Goal: Task Accomplishment & Management: Use online tool/utility

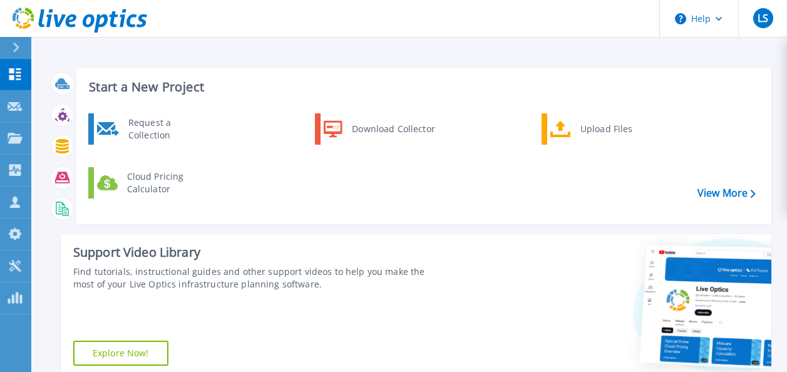
scroll to position [15, 0]
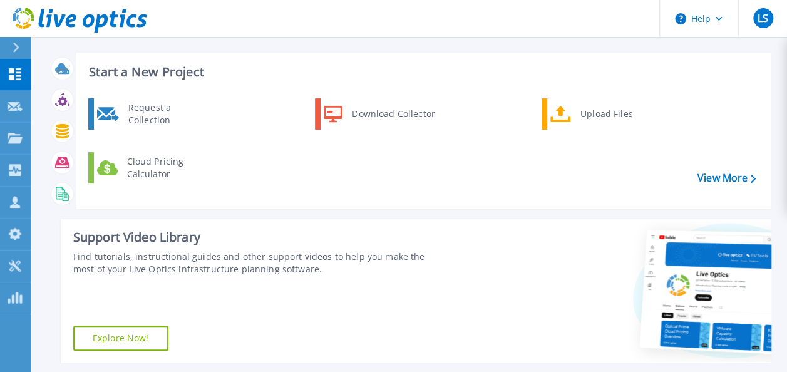
click at [13, 49] on icon at bounding box center [16, 48] width 7 height 10
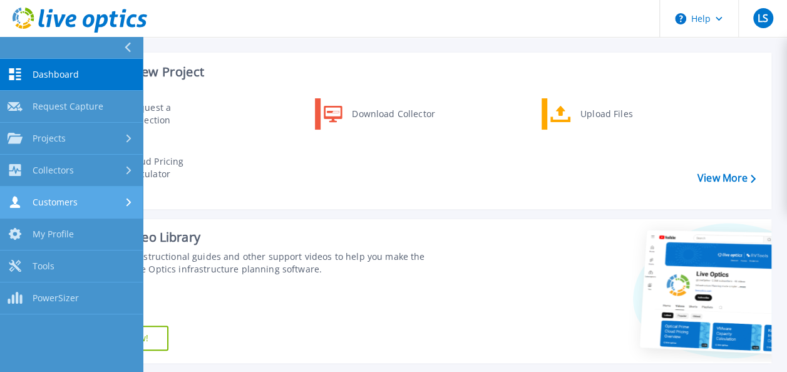
click at [101, 203] on div "Customers" at bounding box center [72, 202] width 128 height 12
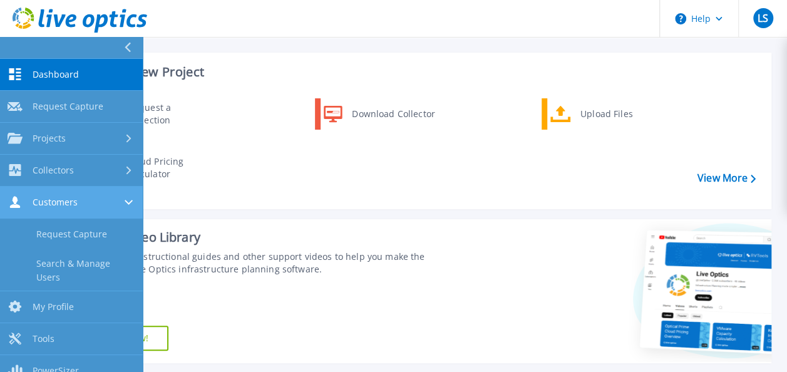
click at [101, 203] on div "Customers" at bounding box center [72, 202] width 128 height 12
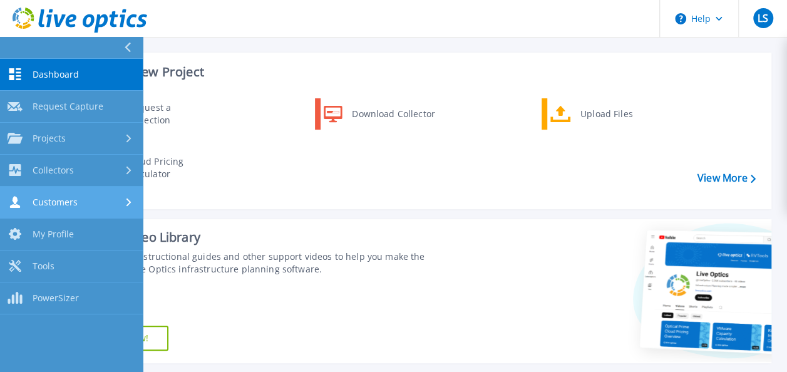
click at [112, 204] on div "Customers" at bounding box center [72, 202] width 128 height 12
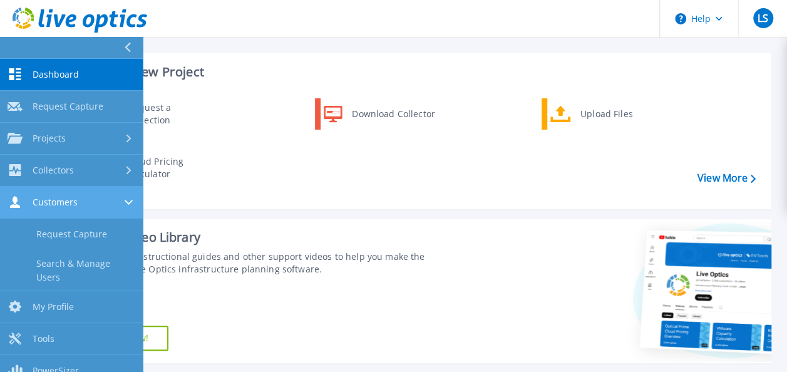
click at [111, 204] on div "Customers" at bounding box center [72, 202] width 128 height 12
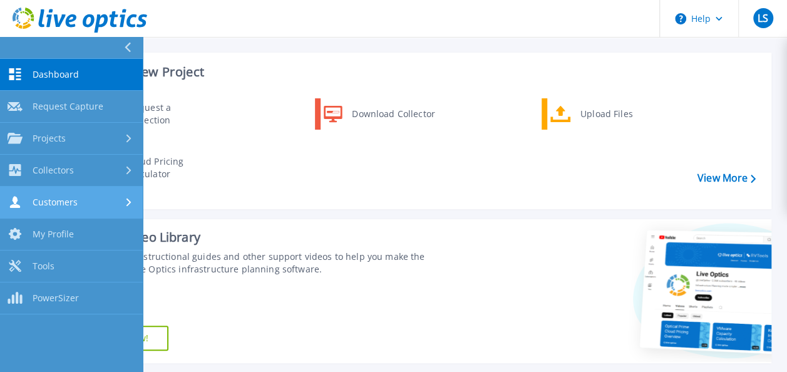
click at [111, 204] on div "Customers" at bounding box center [72, 202] width 128 height 12
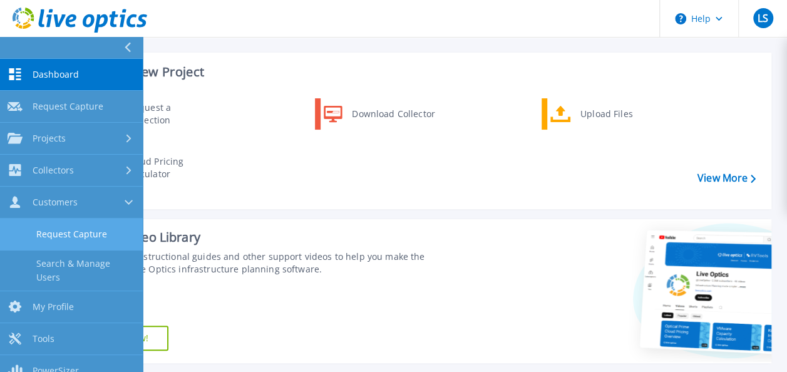
click at [65, 236] on link "Request Capture" at bounding box center [71, 234] width 143 height 32
